Goal: Communication & Community: Answer question/provide support

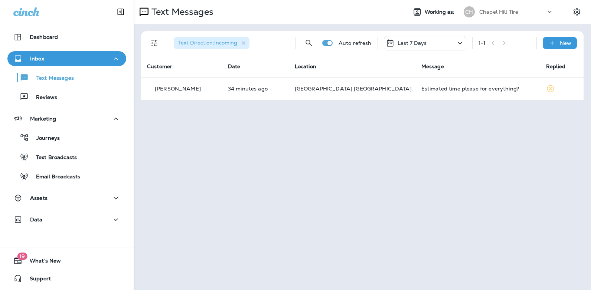
click at [460, 42] on icon at bounding box center [459, 43] width 9 height 9
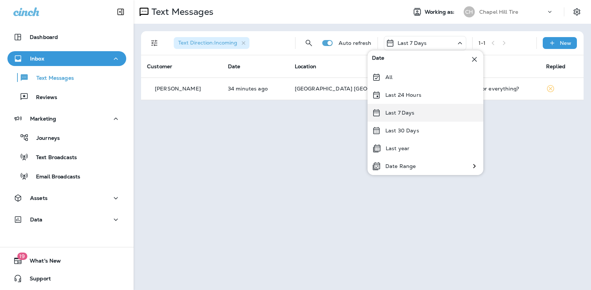
click at [412, 114] on p "Last 7 Days" at bounding box center [399, 113] width 29 height 6
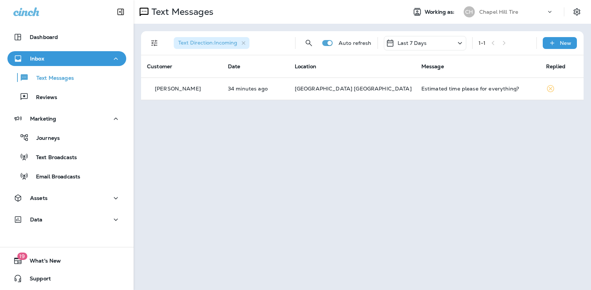
click at [460, 43] on icon at bounding box center [459, 43] width 9 height 9
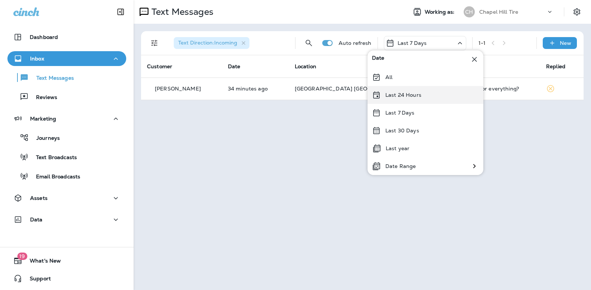
click at [419, 97] on p "Last 24 Hours" at bounding box center [403, 95] width 36 height 6
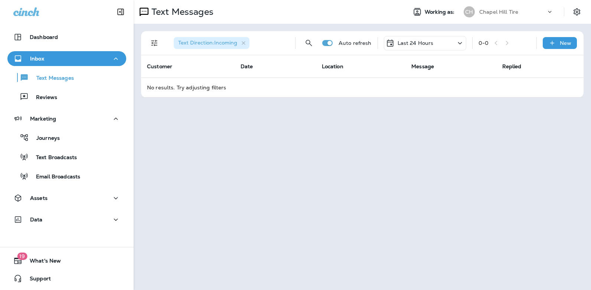
click at [460, 42] on icon at bounding box center [459, 43] width 9 height 9
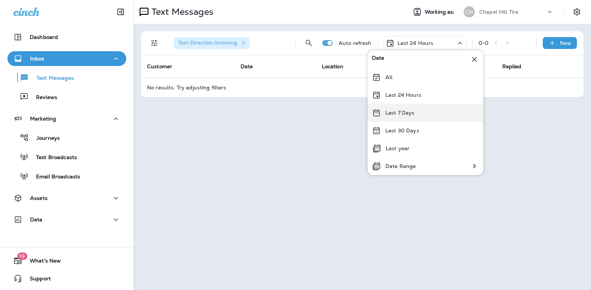
click at [419, 115] on div "Last 7 Days" at bounding box center [425, 113] width 116 height 18
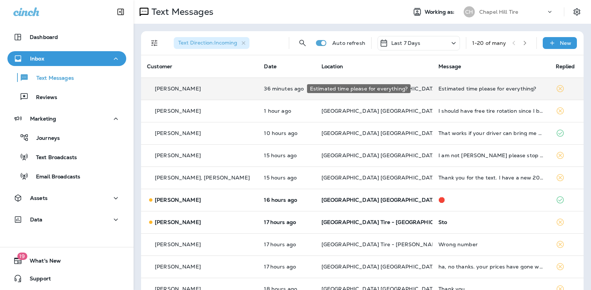
click at [465, 89] on div "Estimated time please for everything?" at bounding box center [490, 89] width 105 height 6
click at [465, 89] on div at bounding box center [493, 55] width 245 height 98
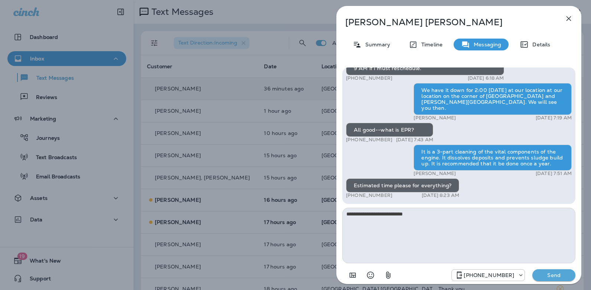
type textarea "**********"
click at [549, 277] on p "Send" at bounding box center [553, 275] width 31 height 7
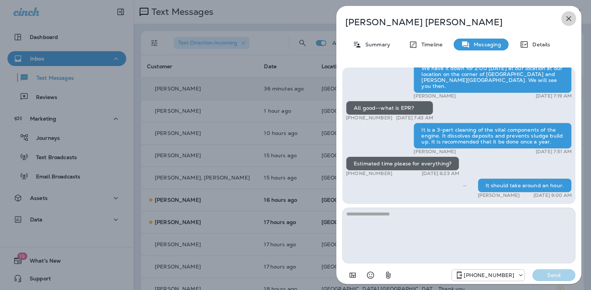
click at [569, 15] on icon "button" at bounding box center [568, 18] width 9 height 9
